Goal: Information Seeking & Learning: Check status

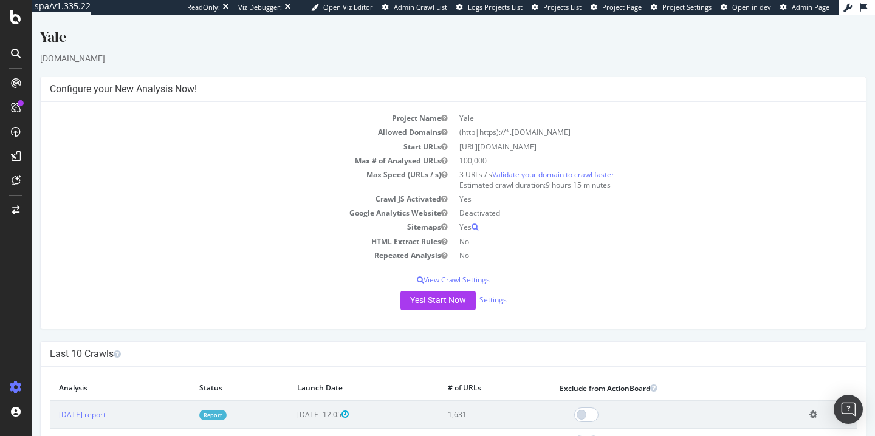
scroll to position [146, 0]
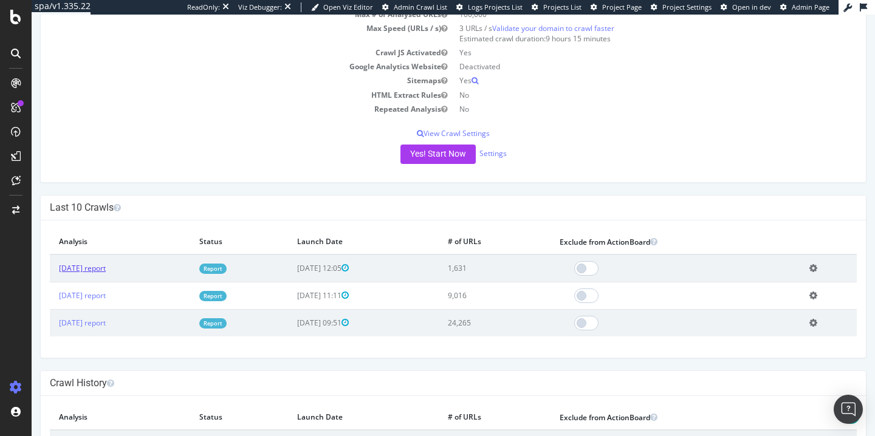
click at [106, 271] on link "[DATE] report" at bounding box center [82, 268] width 47 height 10
